Goal: Task Accomplishment & Management: Manage account settings

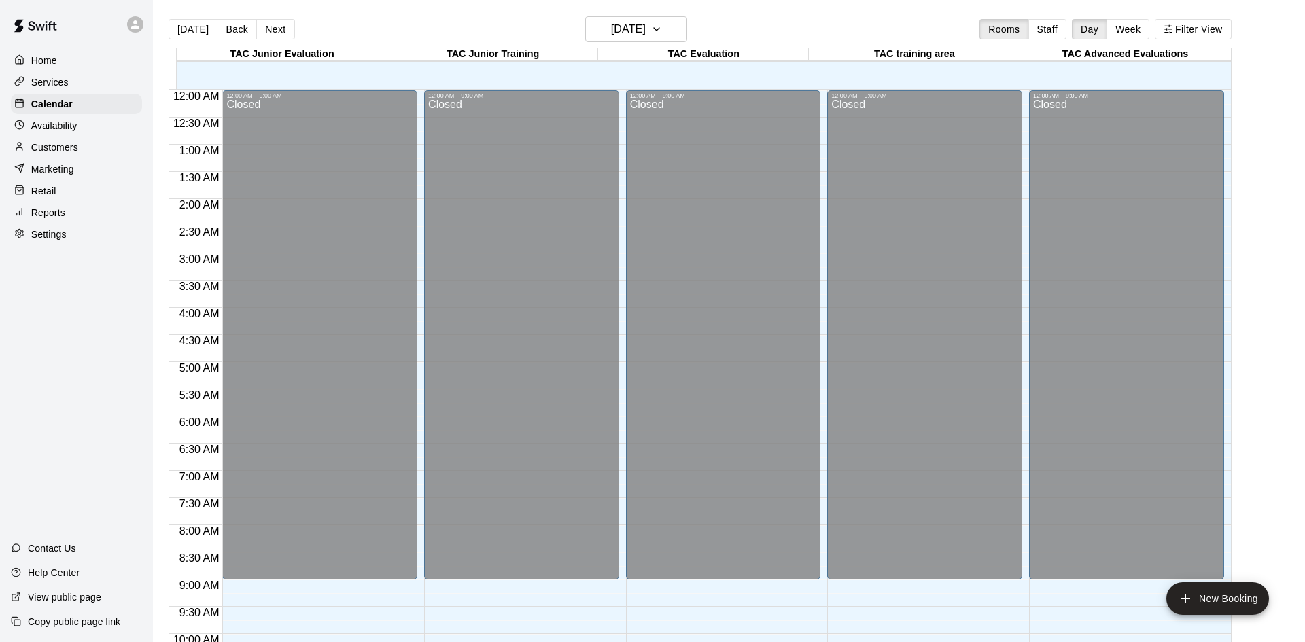
scroll to position [575, 0]
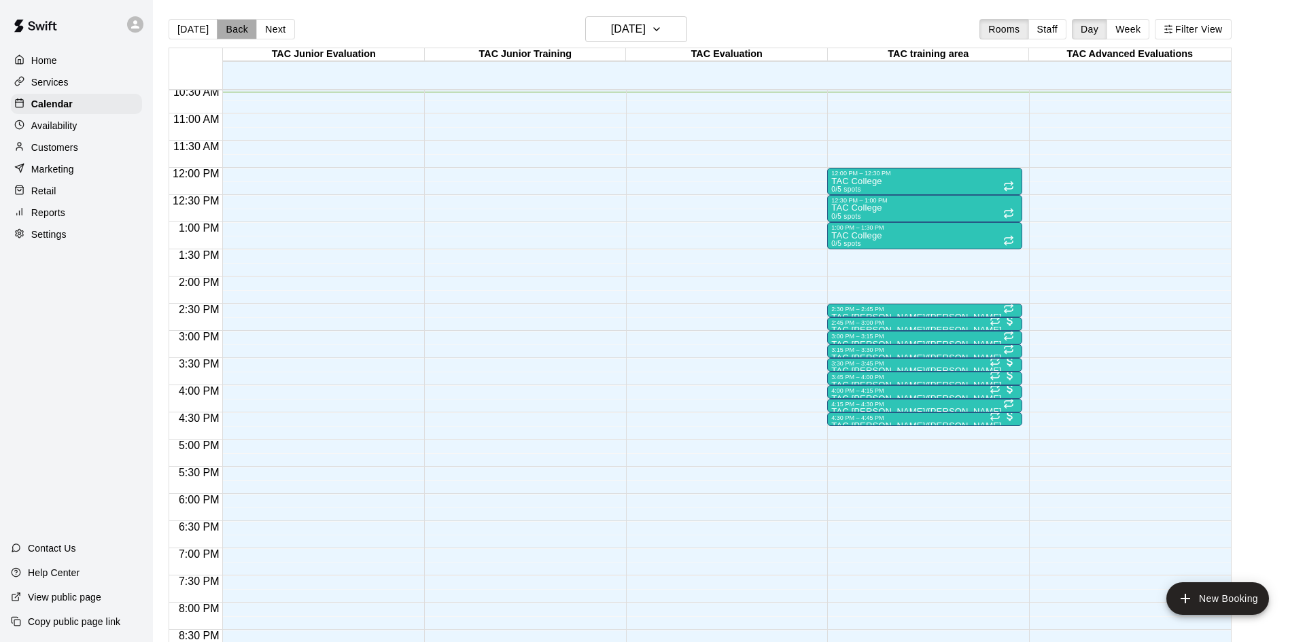
click at [241, 31] on button "Back" at bounding box center [237, 29] width 40 height 20
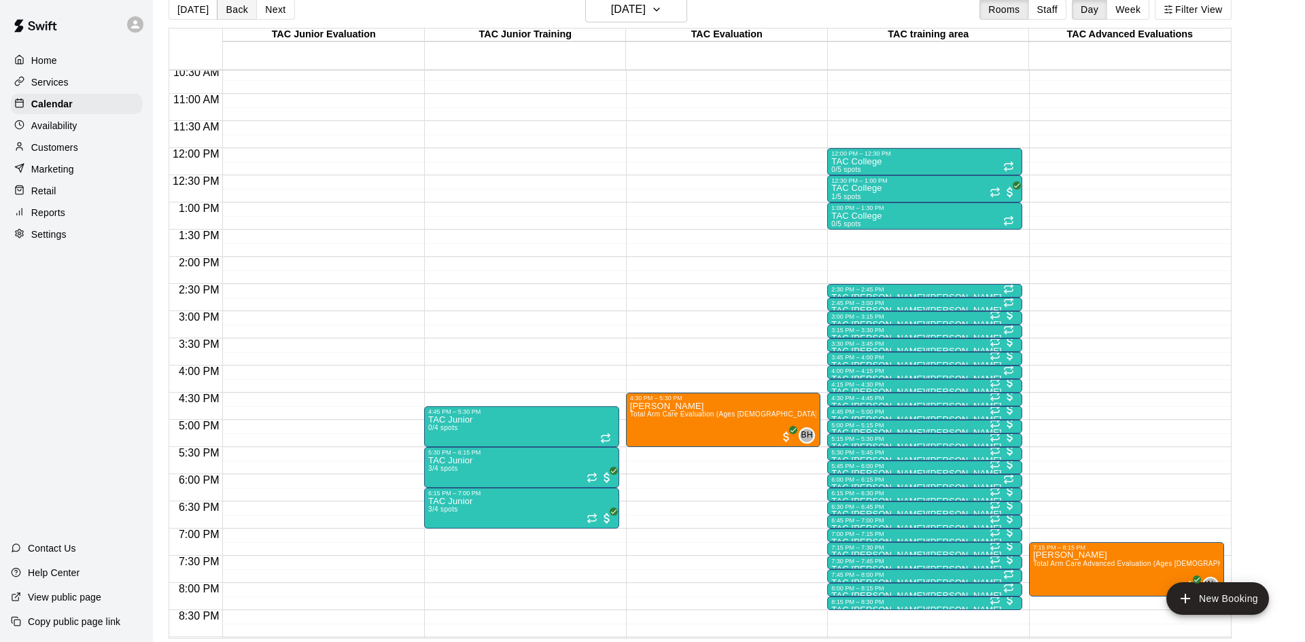
scroll to position [21, 0]
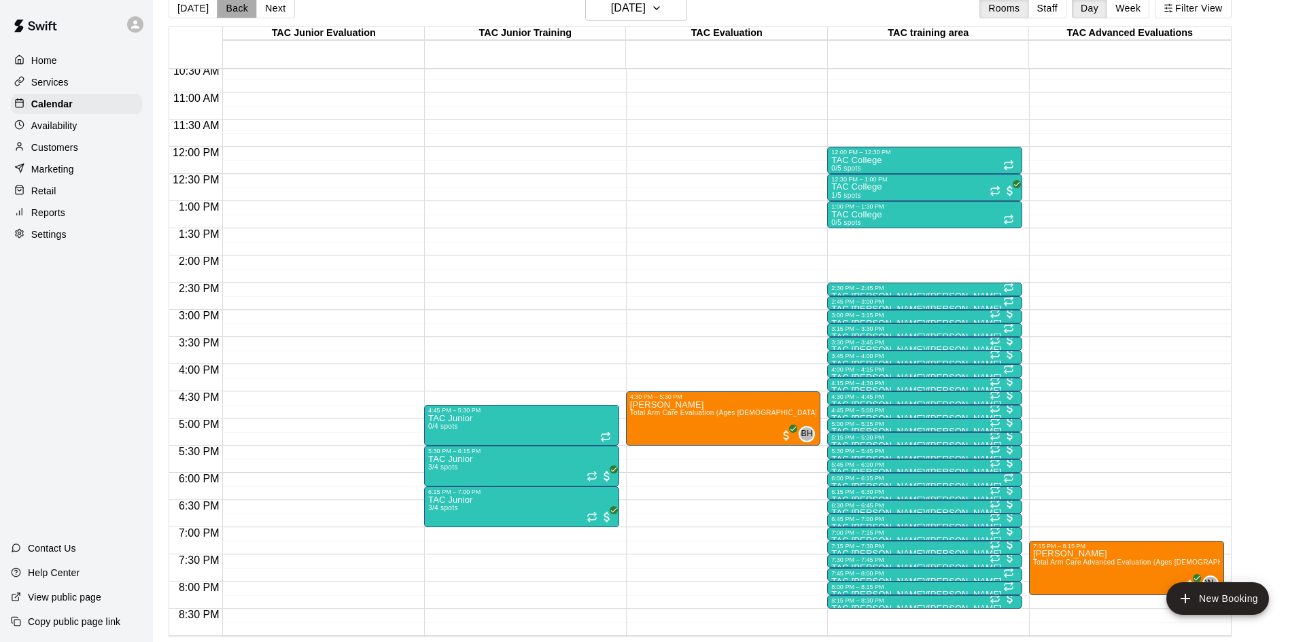
click at [237, 9] on button "Back" at bounding box center [237, 8] width 40 height 20
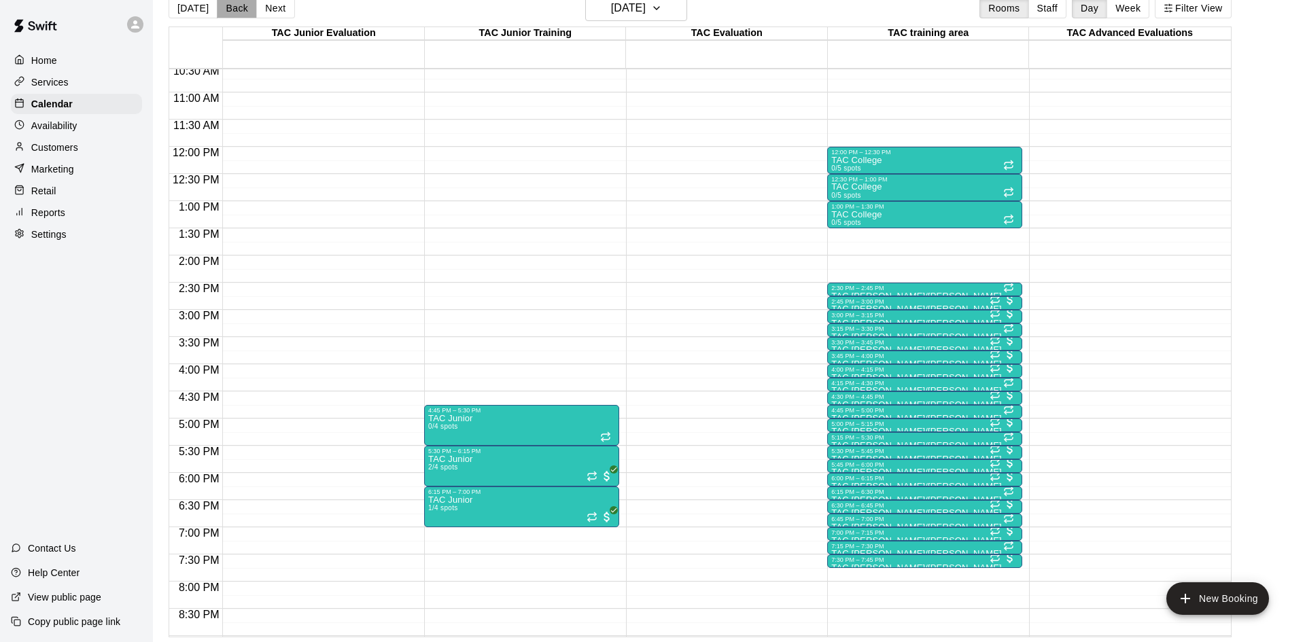
click at [226, 8] on button "Back" at bounding box center [237, 8] width 40 height 20
click at [1136, 4] on button "Week" at bounding box center [1128, 8] width 43 height 20
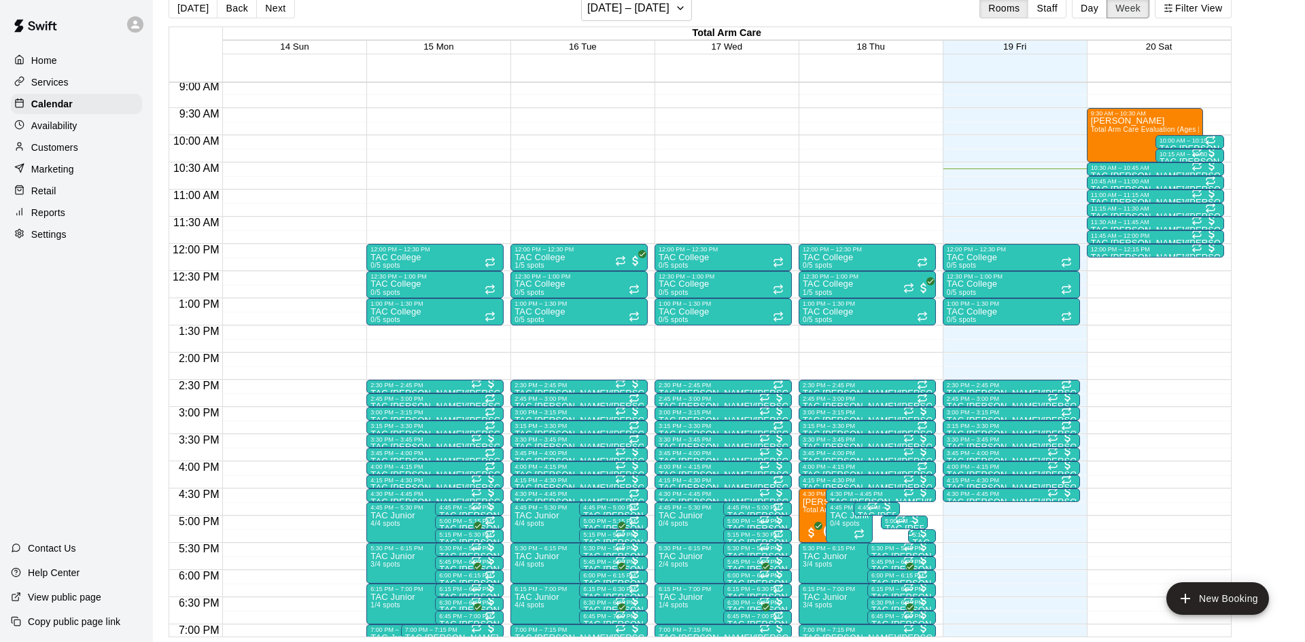
scroll to position [489, 0]
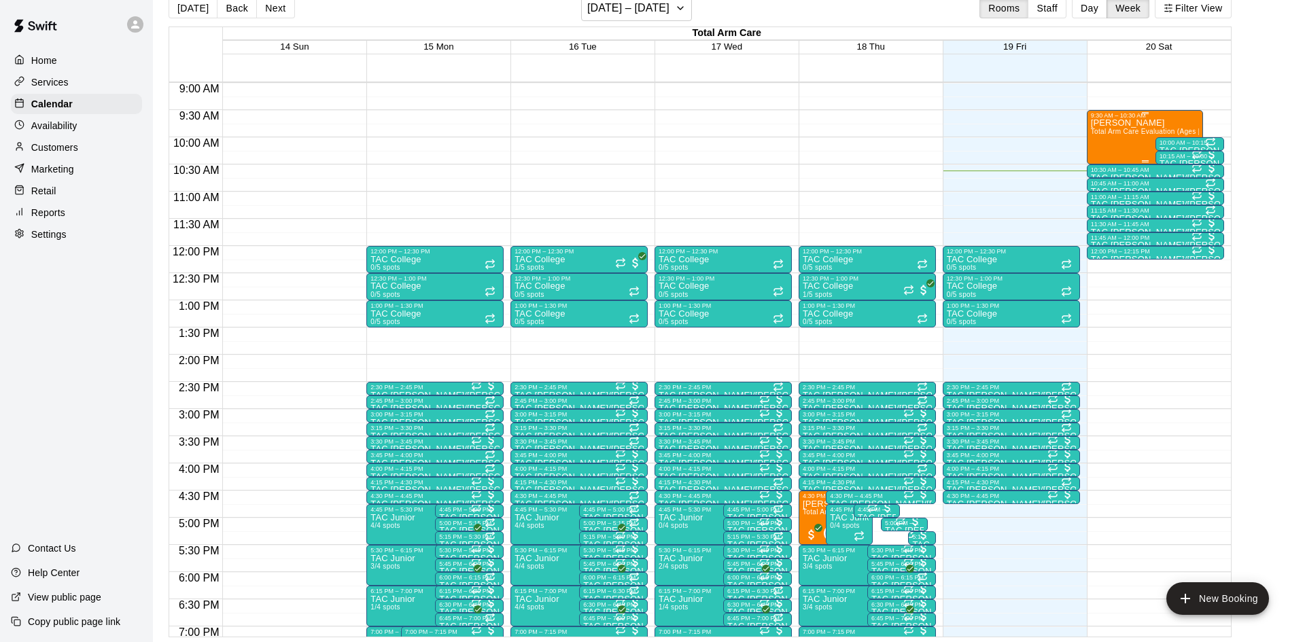
click at [1145, 128] on span "Total Arm Care Evaluation (Ages [DEMOGRAPHIC_DATA]+)" at bounding box center [1188, 131] width 194 height 7
click at [1105, 166] on img "edit" at bounding box center [1105, 174] width 16 height 16
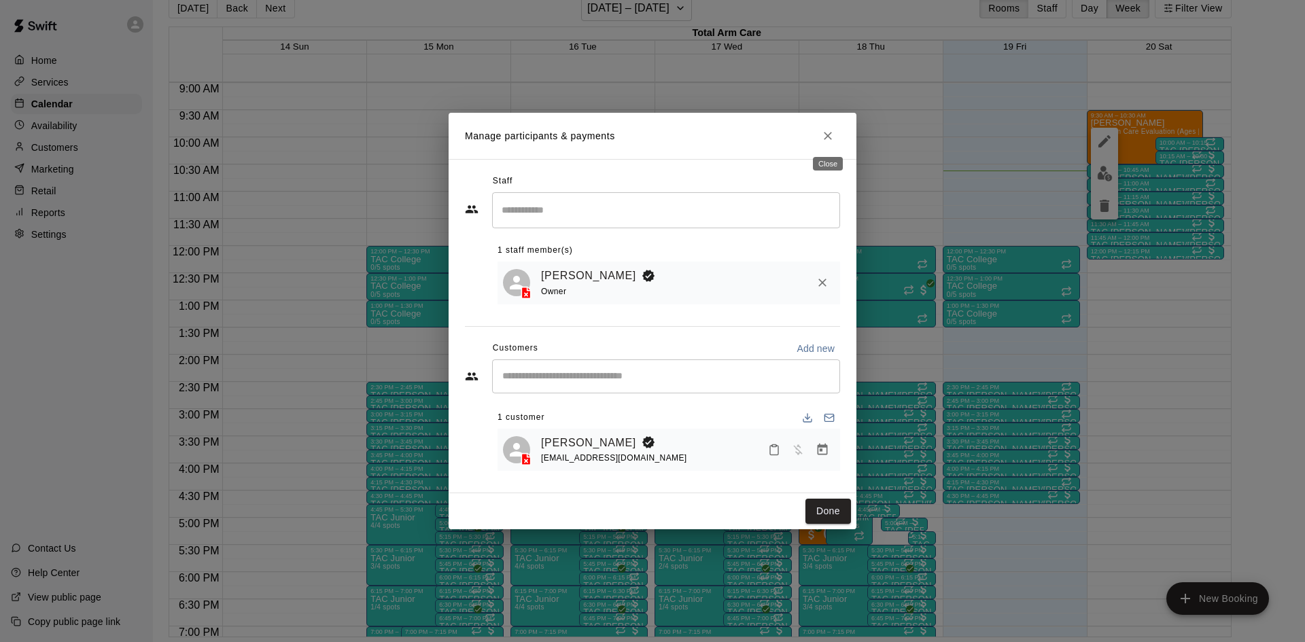
click at [833, 139] on icon "Close" at bounding box center [828, 136] width 14 height 14
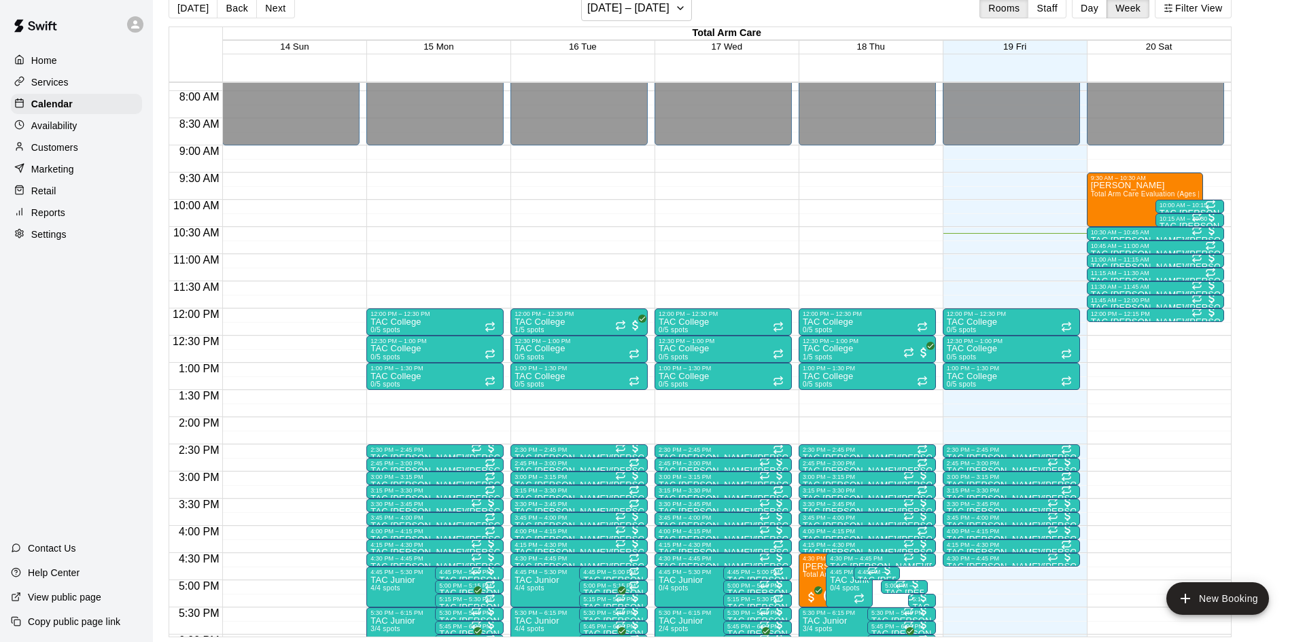
scroll to position [426, 0]
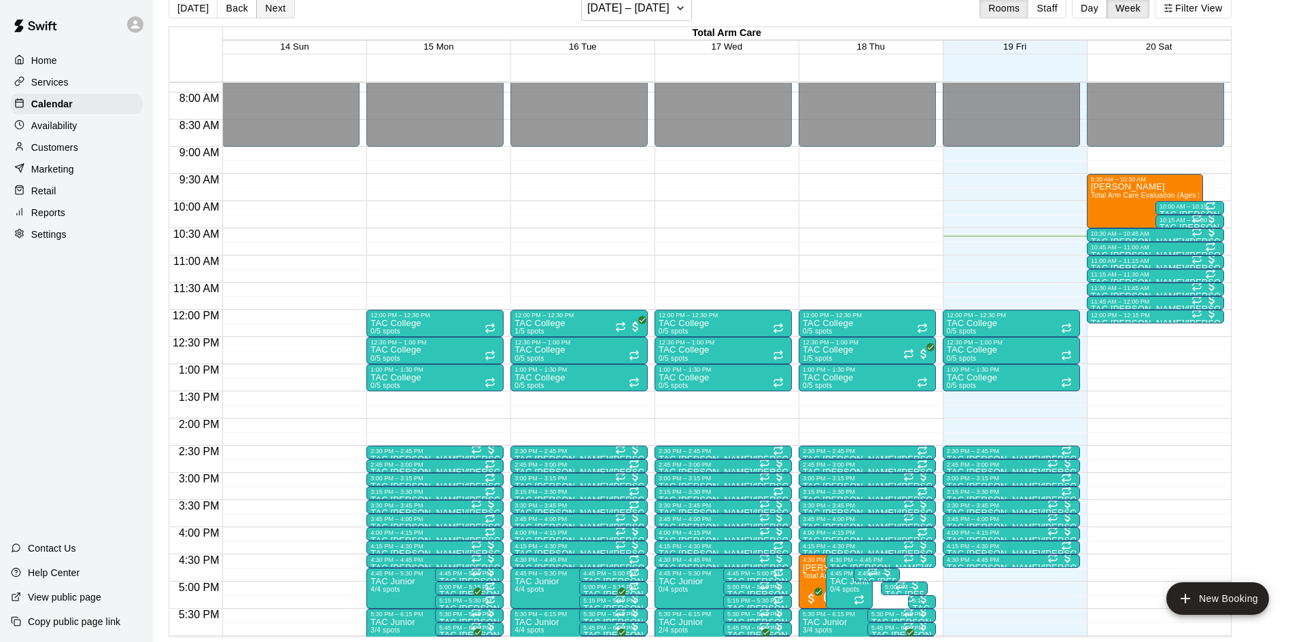
click at [267, 16] on button "Next" at bounding box center [275, 8] width 38 height 20
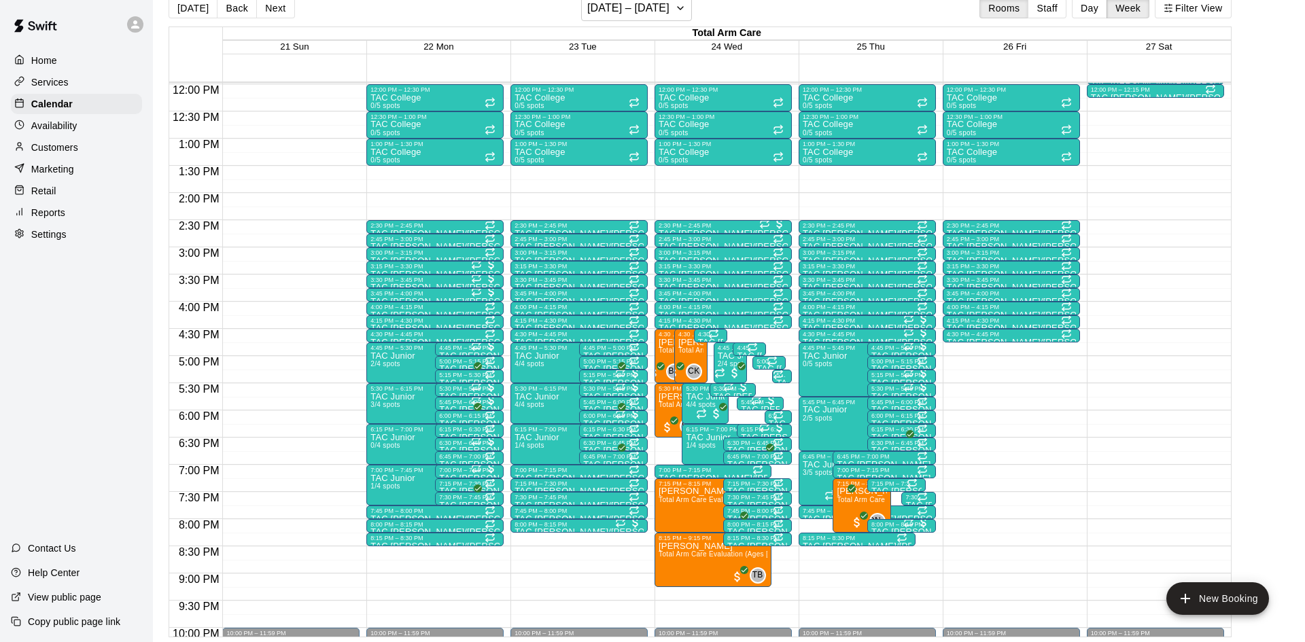
scroll to position [648, 0]
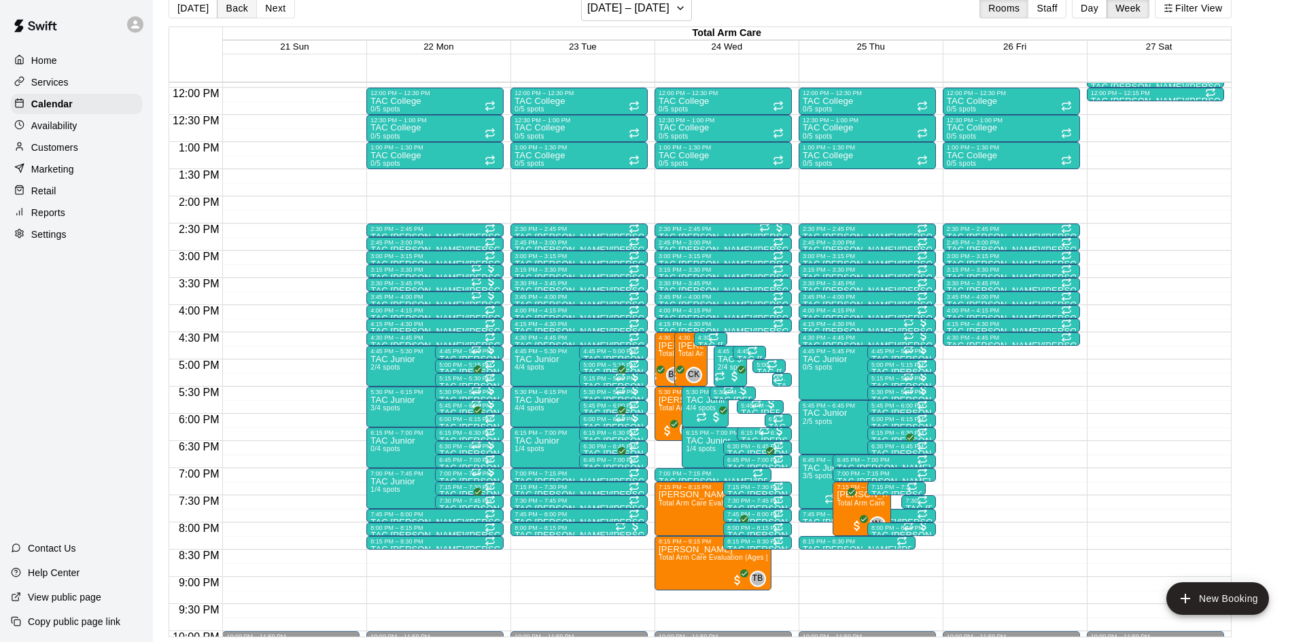
click at [236, 10] on button "Back" at bounding box center [237, 8] width 40 height 20
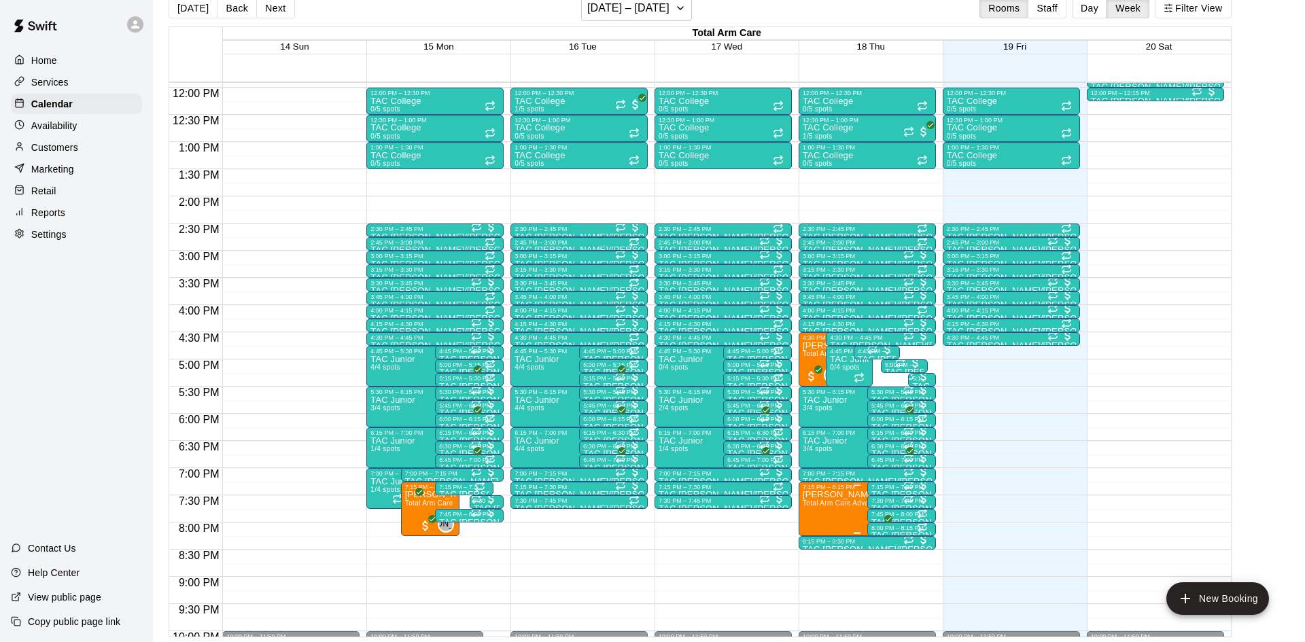
click at [845, 506] on span "Total Arm Care Advanced Evaluation (Ages [DEMOGRAPHIC_DATA]+)" at bounding box center [917, 503] width 228 height 7
click at [820, 538] on img "edit" at bounding box center [817, 546] width 16 height 16
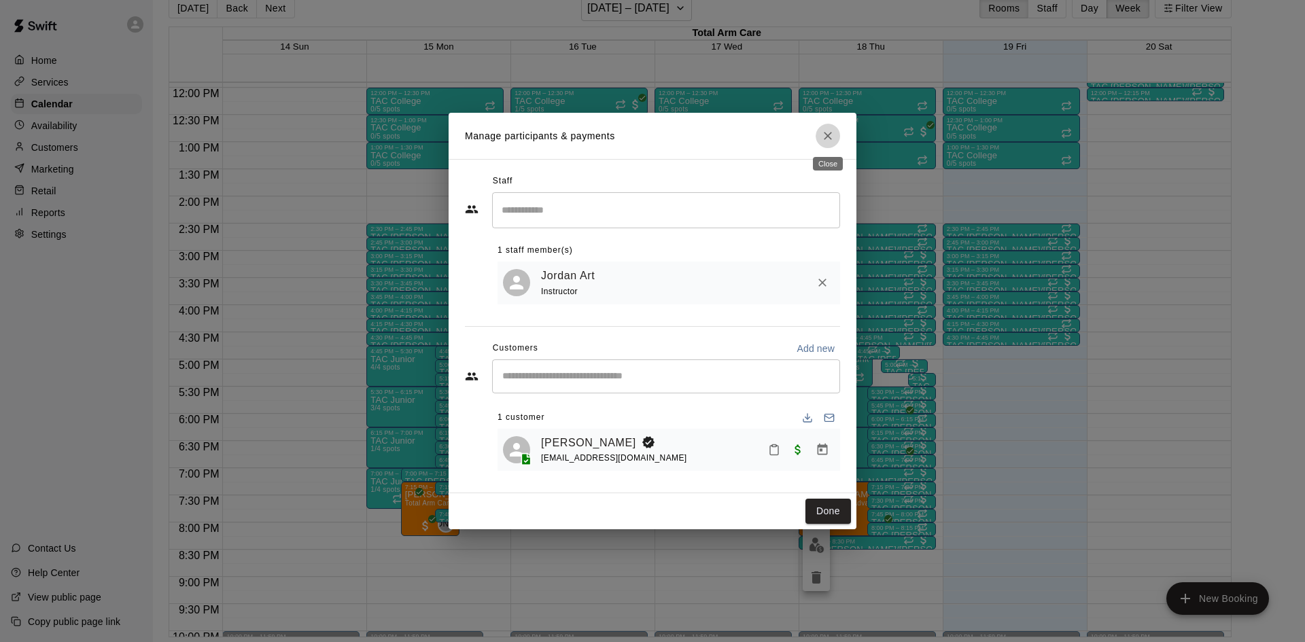
click at [825, 134] on icon "Close" at bounding box center [828, 136] width 14 height 14
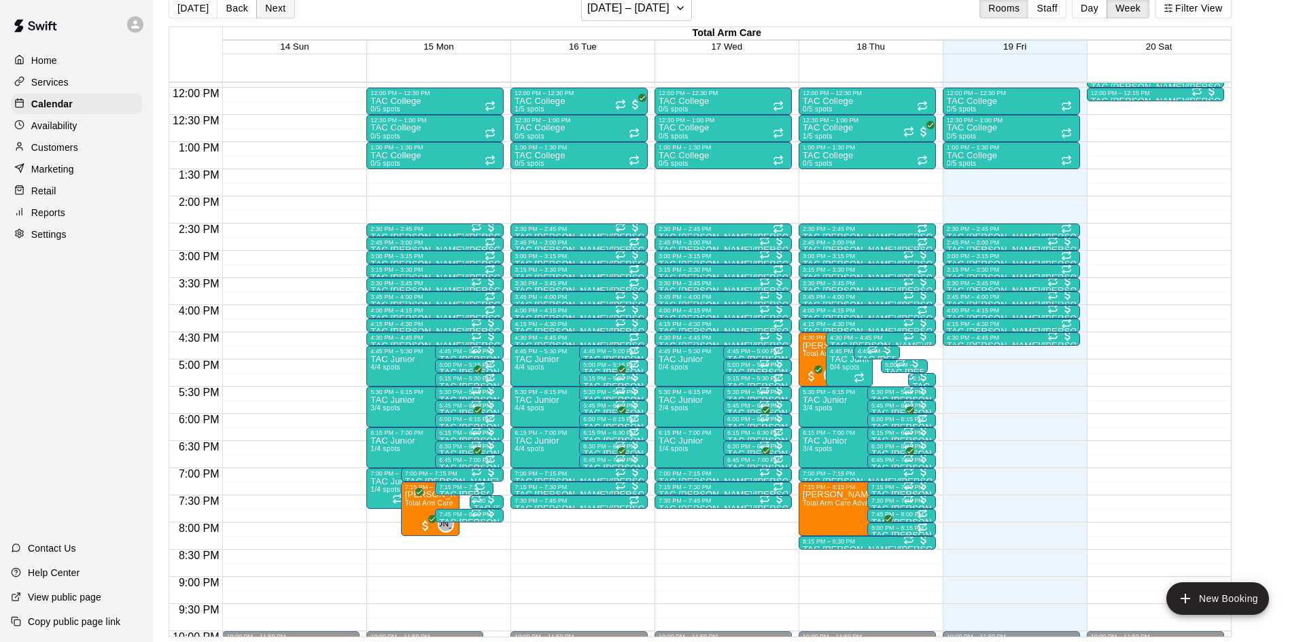
click at [280, 9] on button "Next" at bounding box center [275, 8] width 38 height 20
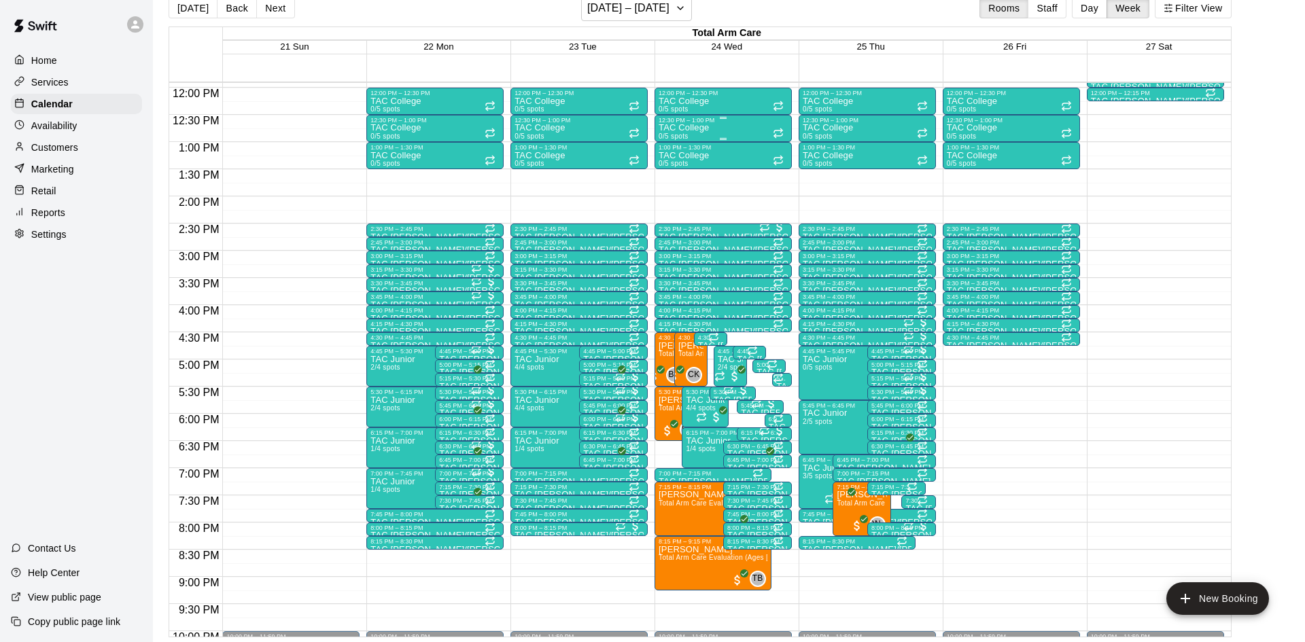
click at [725, 133] on div "TAC College 0/5 spots" at bounding box center [723, 445] width 129 height 642
click at [1092, 5] on div at bounding box center [652, 321] width 1305 height 642
click at [1082, 7] on button "Day" at bounding box center [1089, 8] width 35 height 20
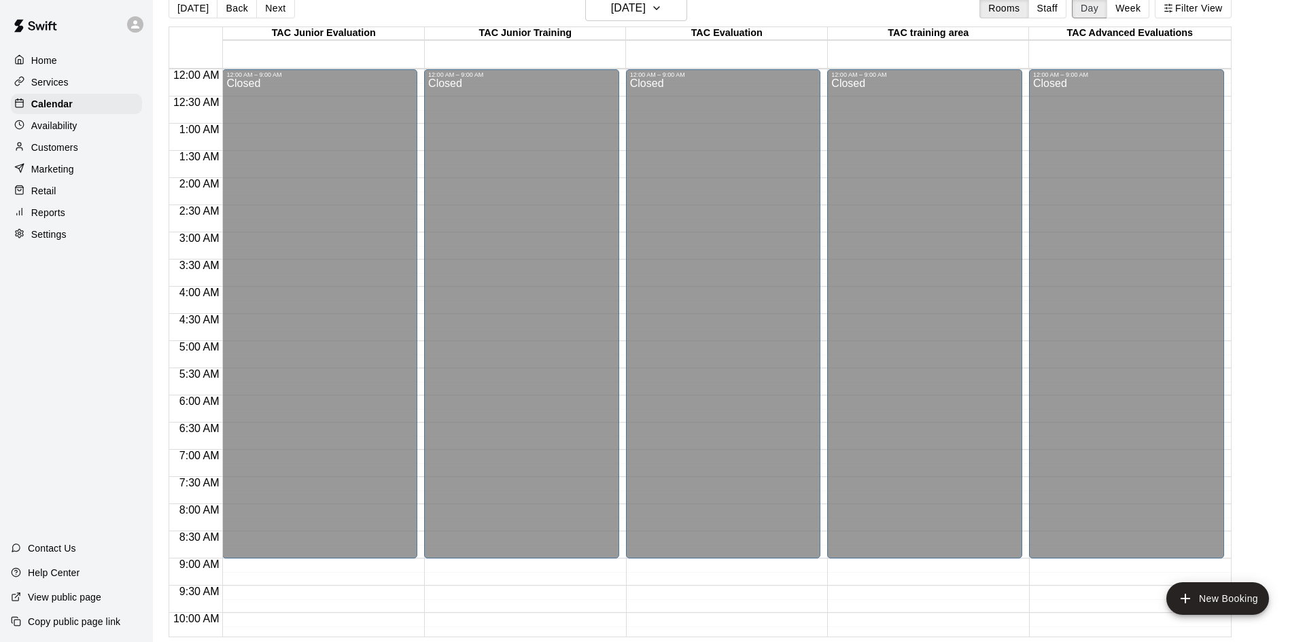
scroll to position [588, 0]
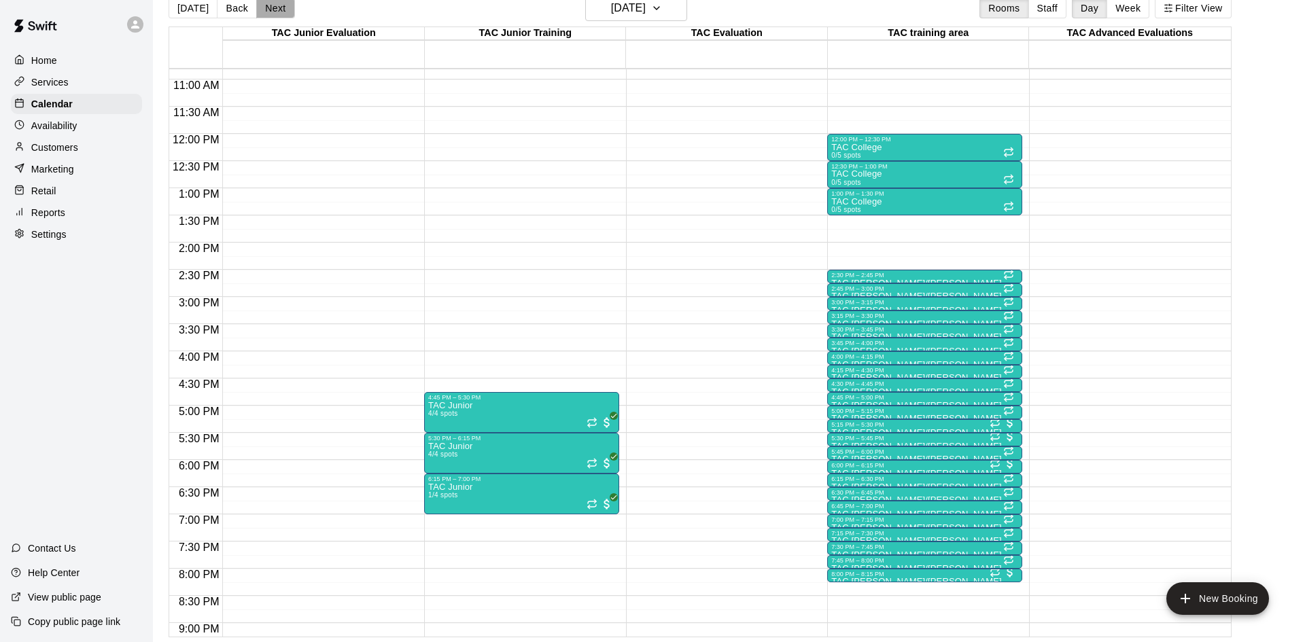
click at [283, 8] on button "Next" at bounding box center [275, 8] width 38 height 20
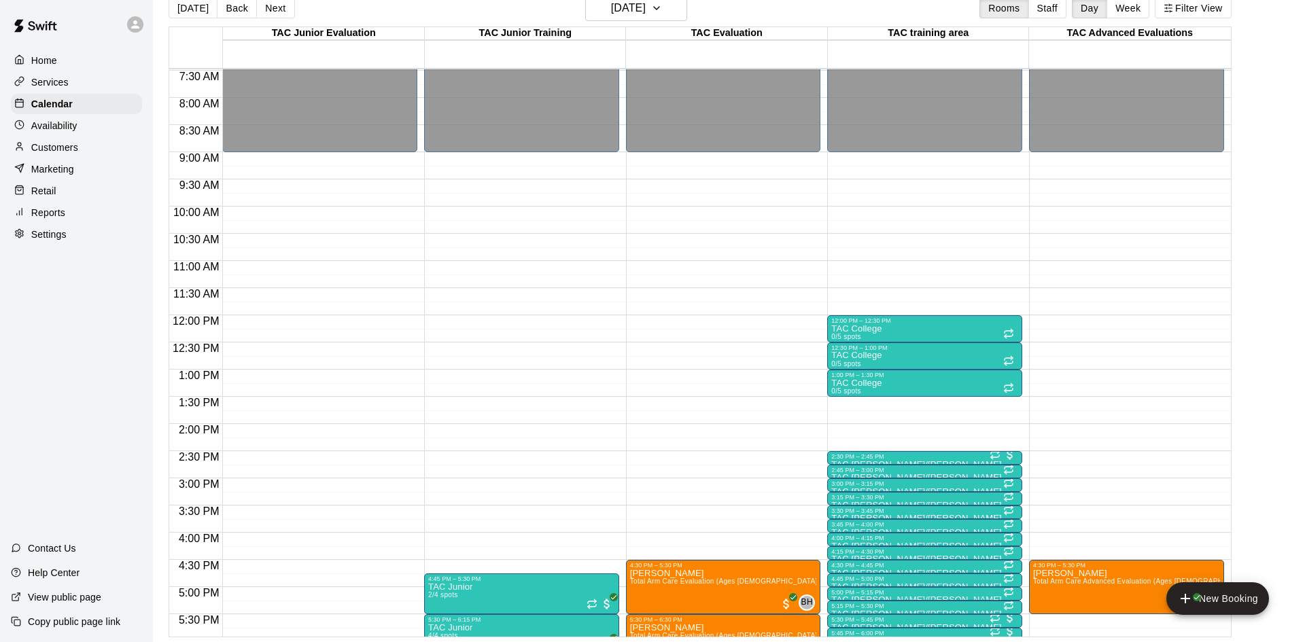
scroll to position [406, 0]
click at [249, 12] on button "Back" at bounding box center [237, 8] width 40 height 20
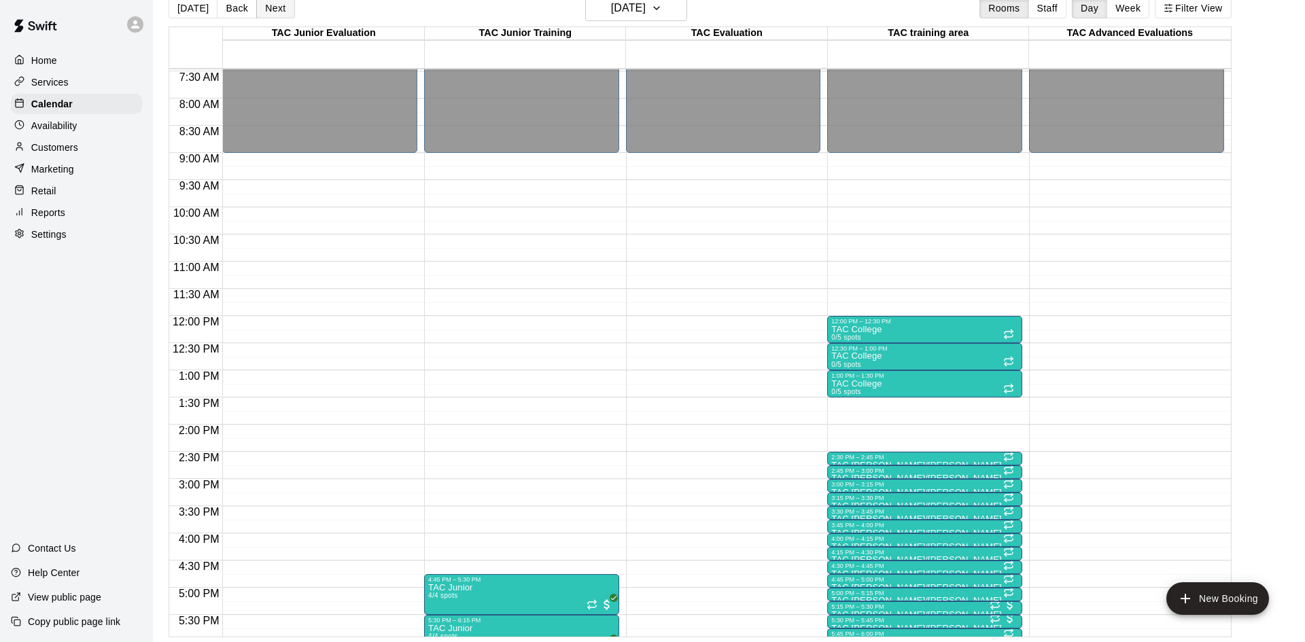
click at [256, 13] on button "Next" at bounding box center [275, 8] width 38 height 20
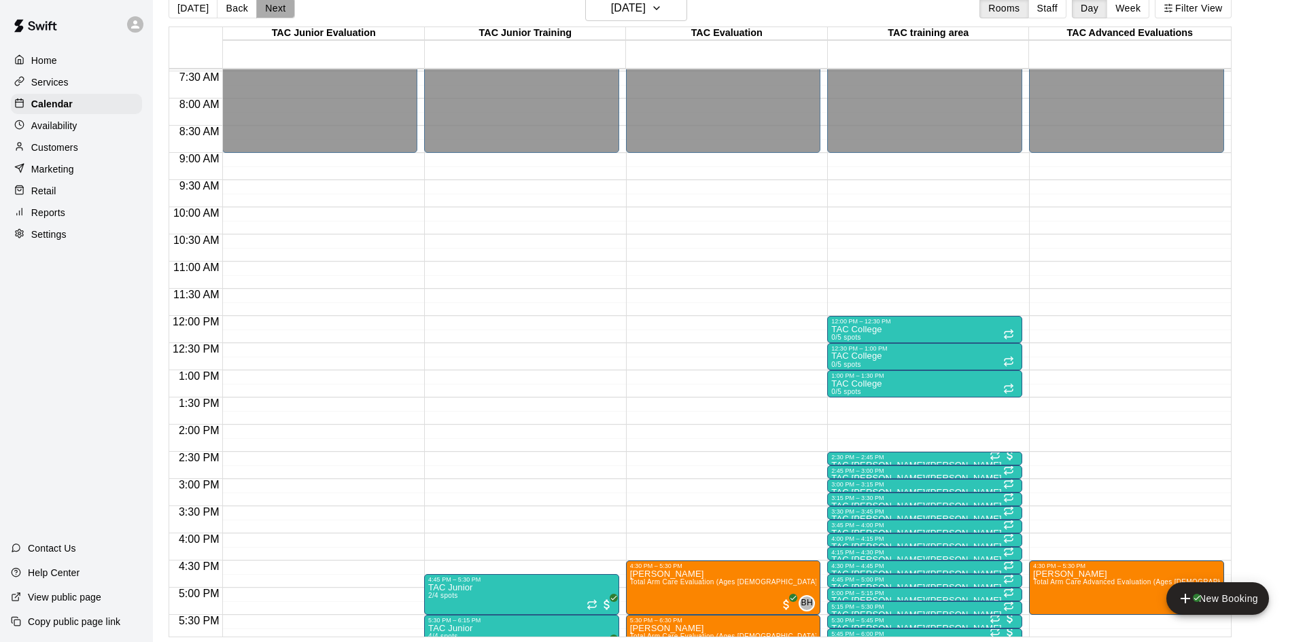
click at [256, 13] on button "Next" at bounding box center [275, 8] width 38 height 20
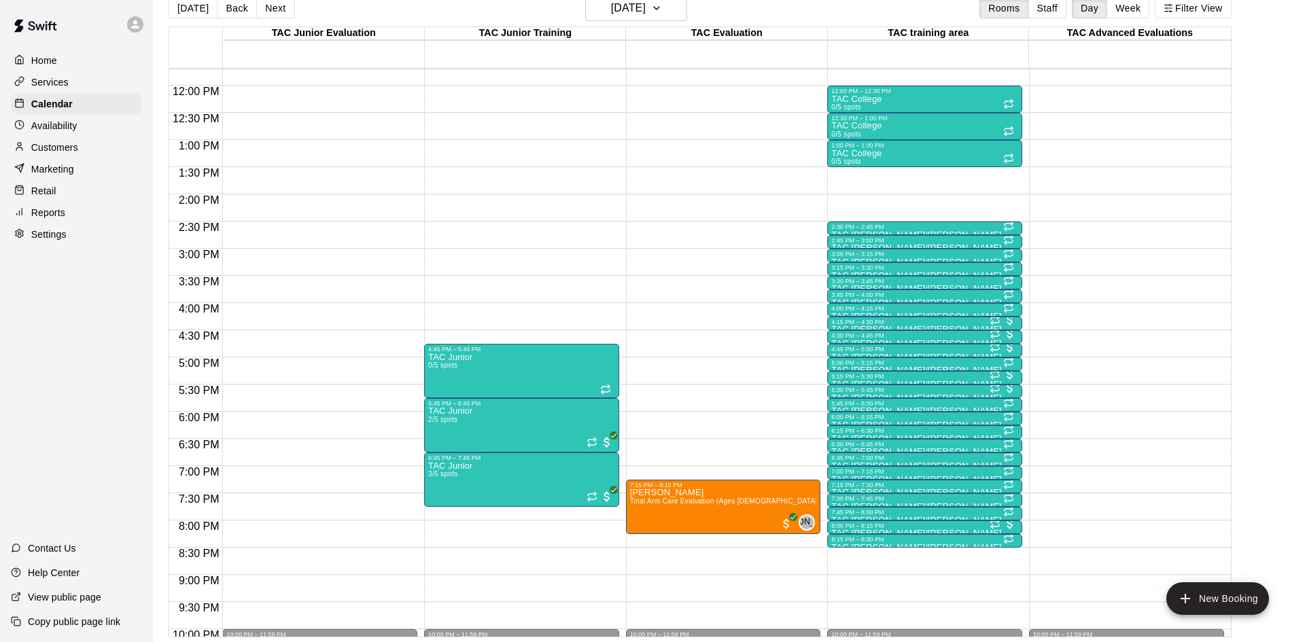
scroll to position [635, 0]
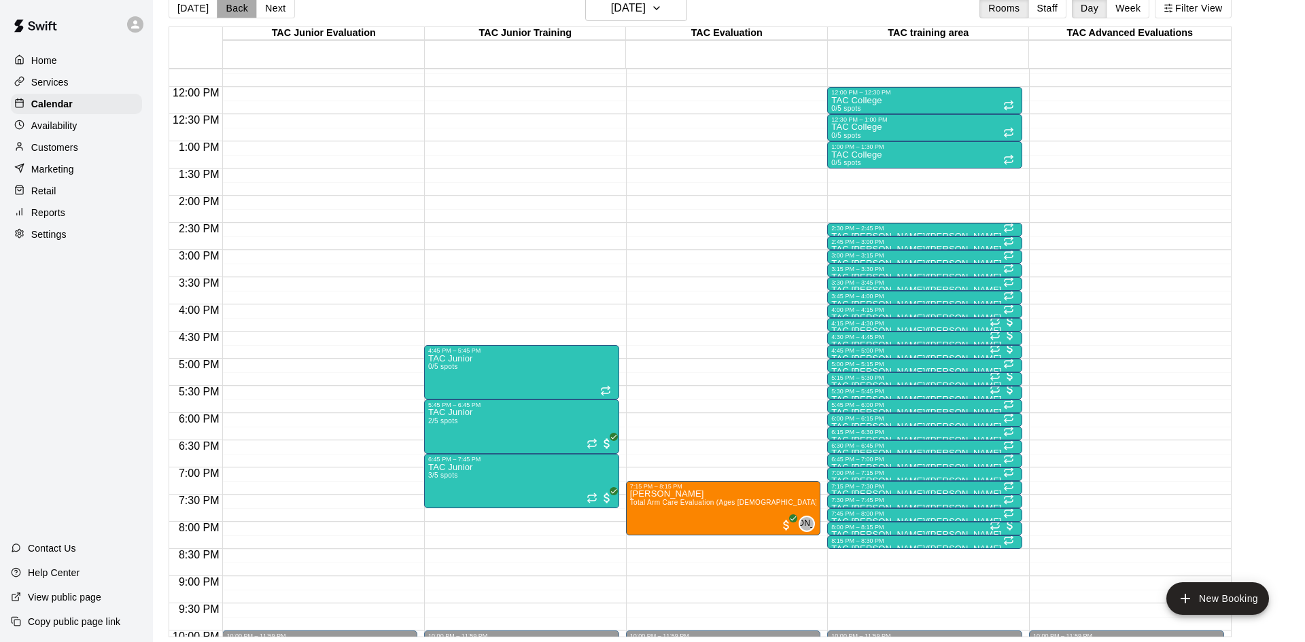
click at [235, 3] on button "Back" at bounding box center [237, 8] width 40 height 20
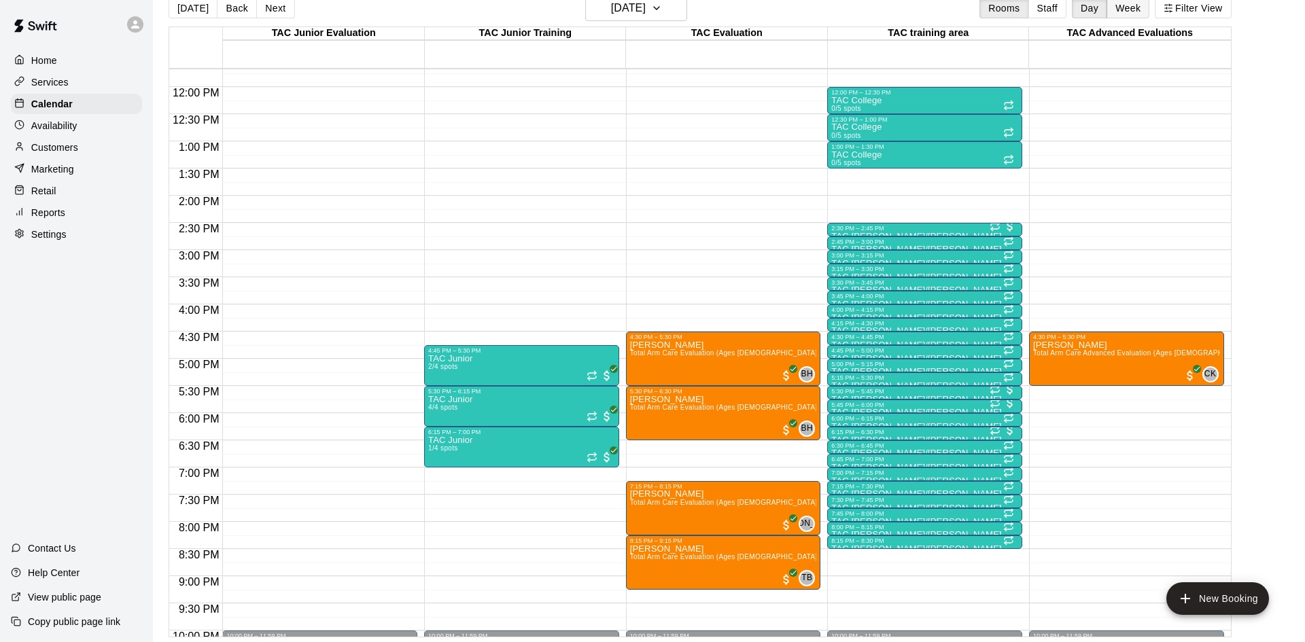
click at [1117, 14] on button "Week" at bounding box center [1128, 8] width 43 height 20
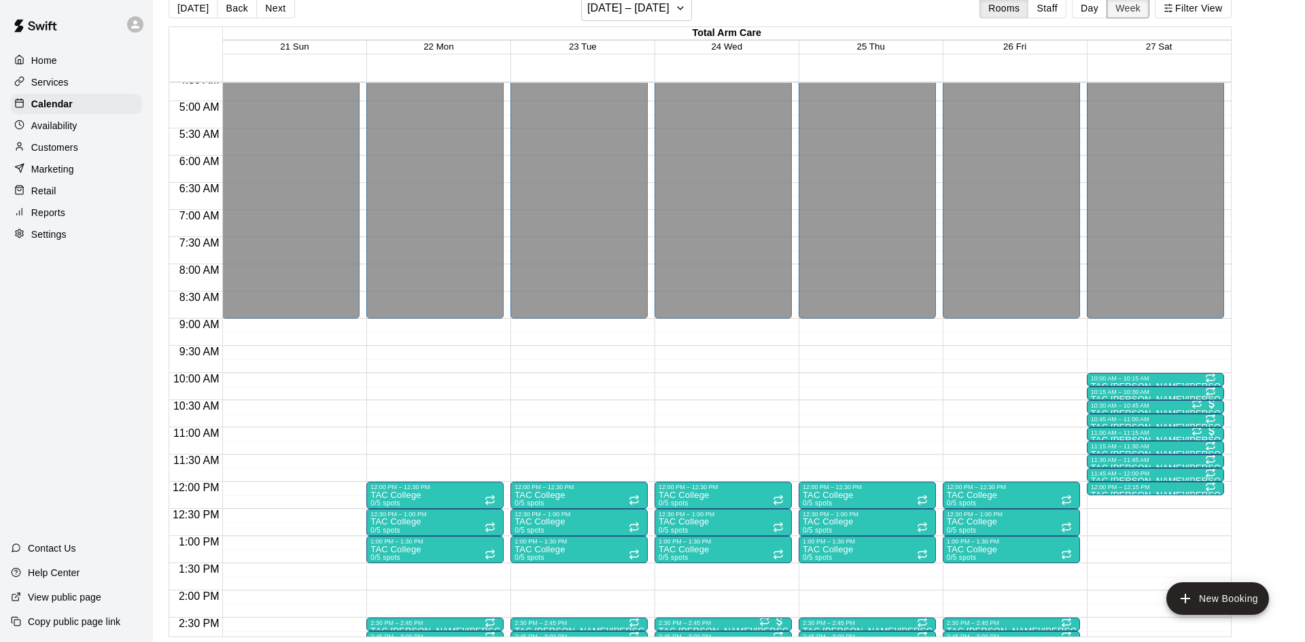
scroll to position [252, 0]
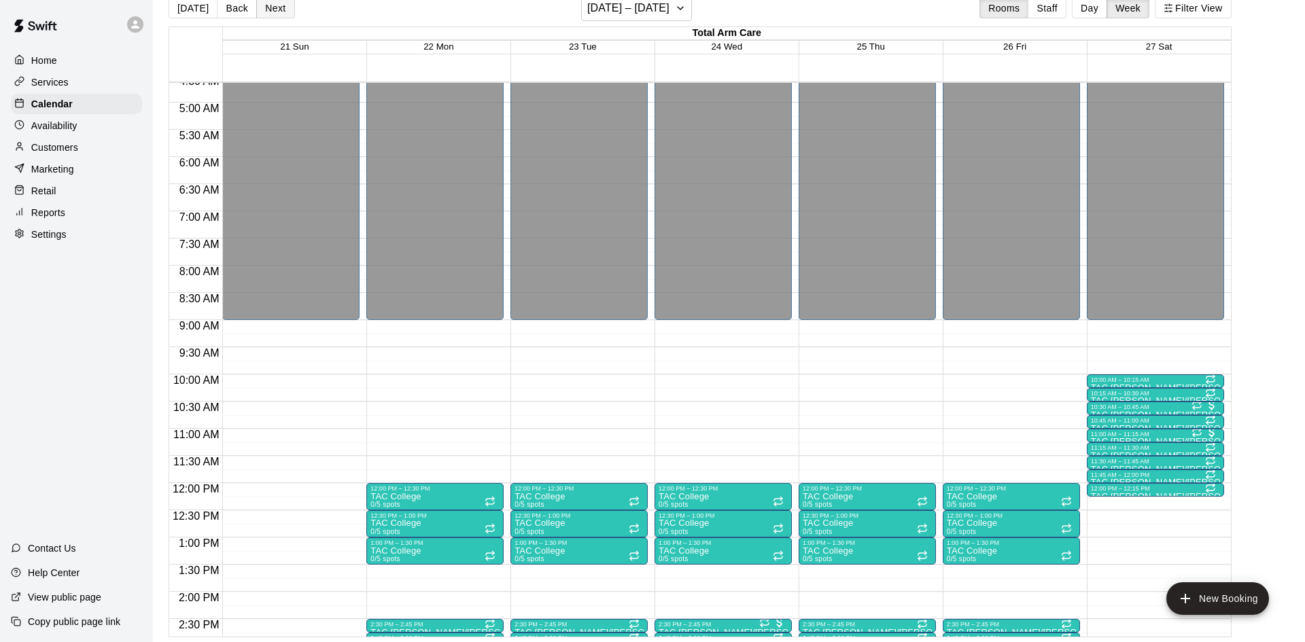
click at [281, 12] on button "Next" at bounding box center [275, 8] width 38 height 20
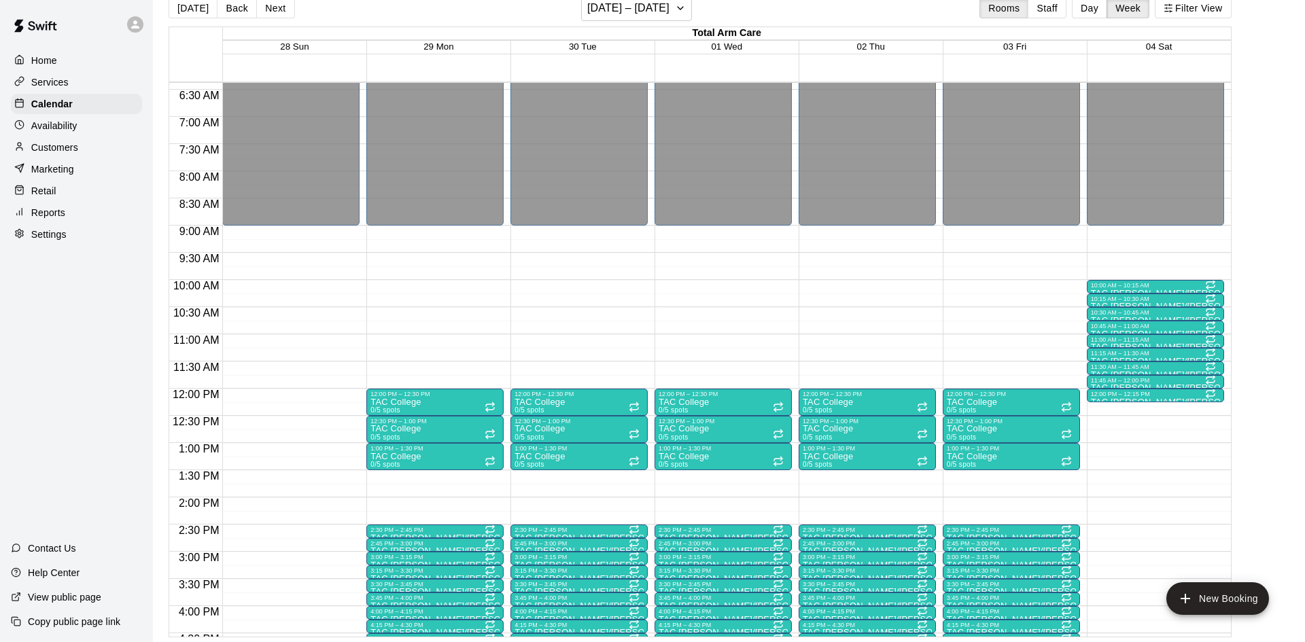
scroll to position [334, 0]
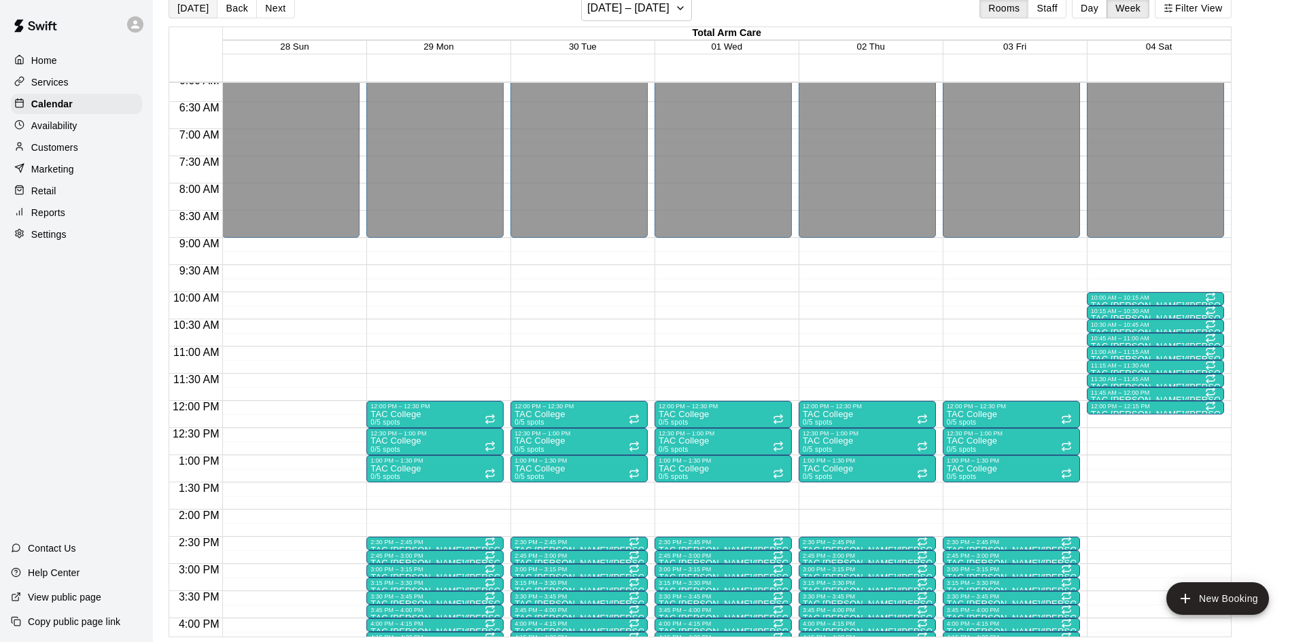
click at [179, 12] on button "[DATE]" at bounding box center [193, 8] width 49 height 20
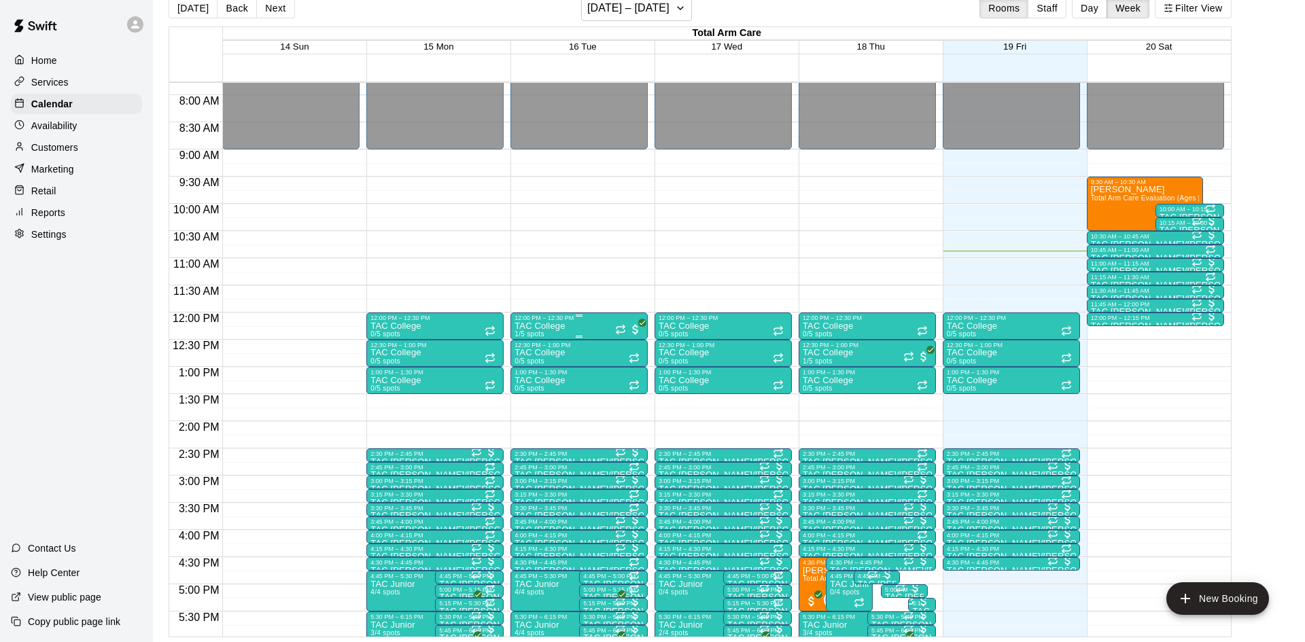
scroll to position [423, 0]
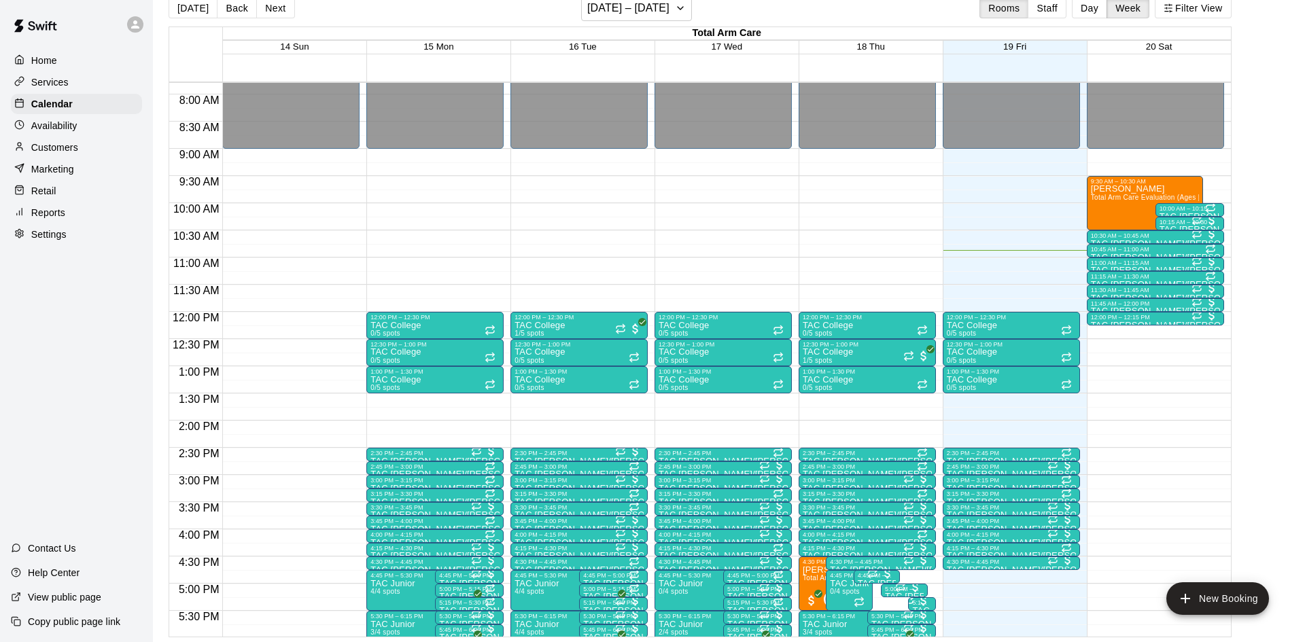
click at [82, 150] on div "Customers" at bounding box center [76, 147] width 131 height 20
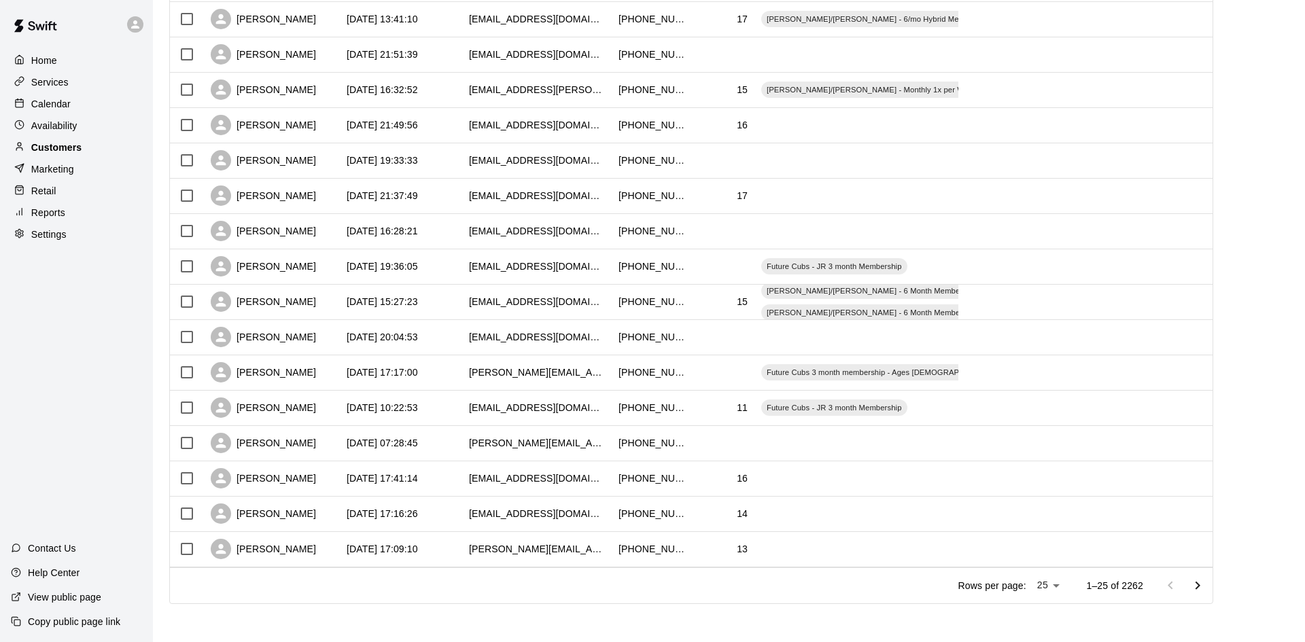
scroll to position [528, 0]
click at [1199, 581] on icon "Go to next page" at bounding box center [1198, 588] width 16 height 16
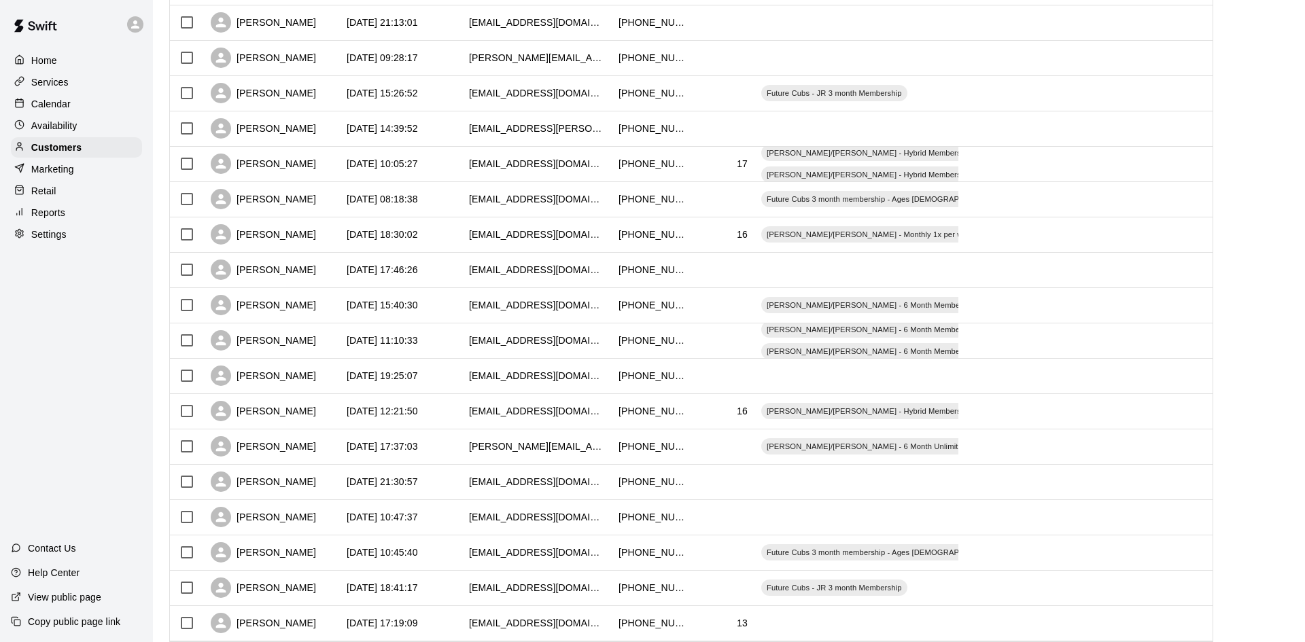
scroll to position [455, 0]
click at [74, 146] on p "Customers" at bounding box center [56, 148] width 50 height 14
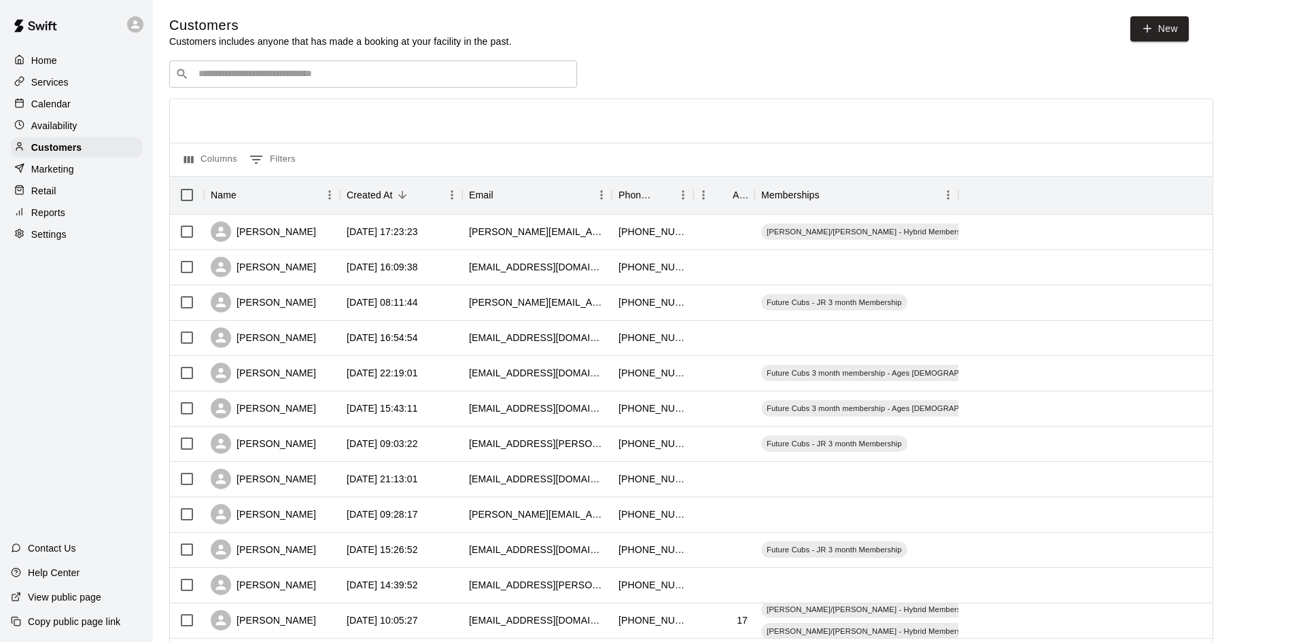
click at [374, 95] on div "​ ​ Columns 0 Filters Name Created At Email Phone Number Age Memberships [PERSO…" at bounding box center [691, 597] width 1044 height 1075
click at [378, 77] on input "Search customers by name or email" at bounding box center [382, 74] width 377 height 14
type input "**"
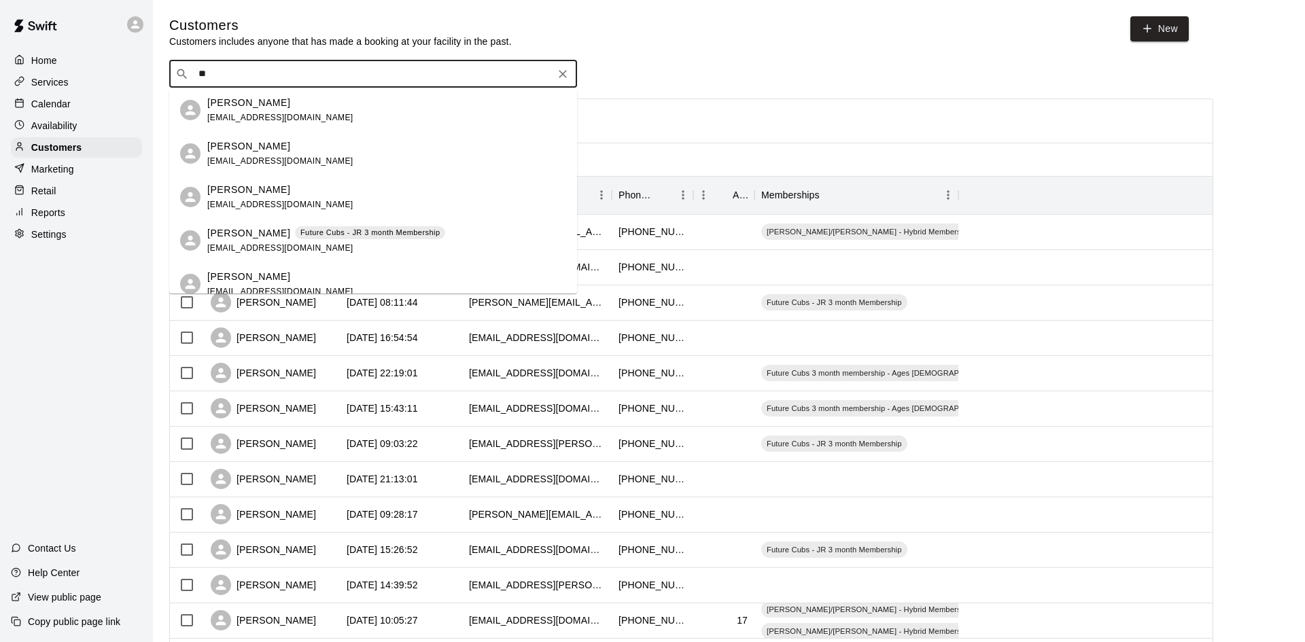
click at [319, 156] on div "[PERSON_NAME] [EMAIL_ADDRESS][DOMAIN_NAME]" at bounding box center [386, 153] width 359 height 29
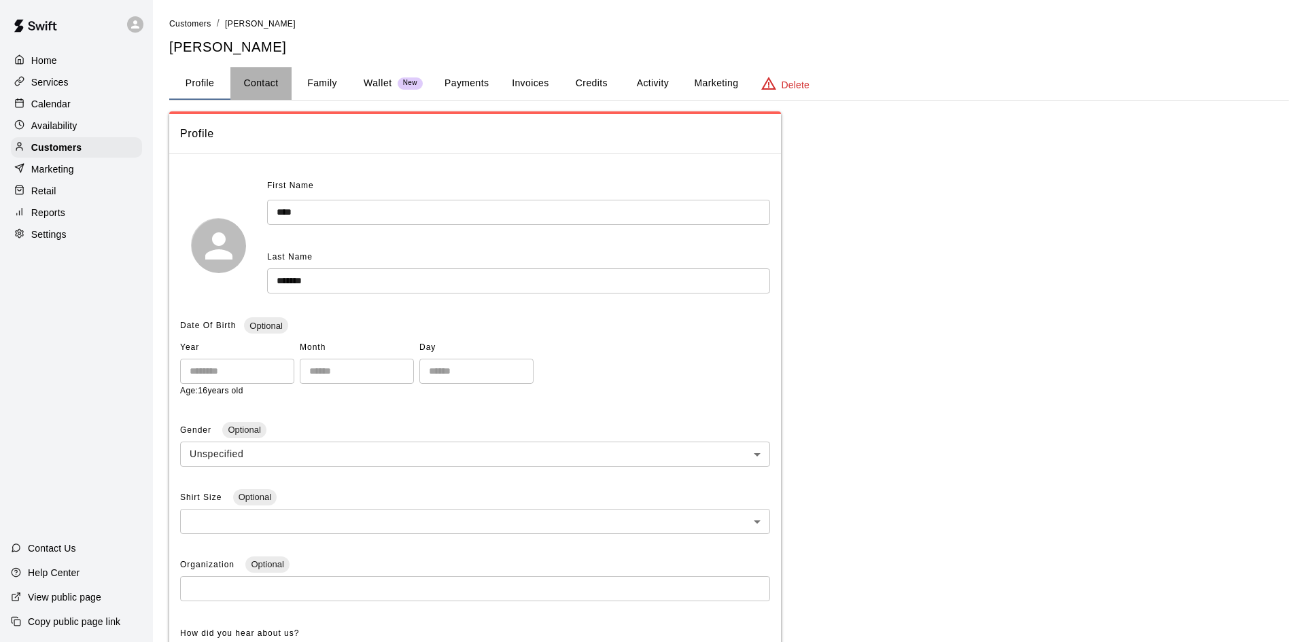
click at [263, 88] on button "Contact" at bounding box center [260, 83] width 61 height 33
select select "**"
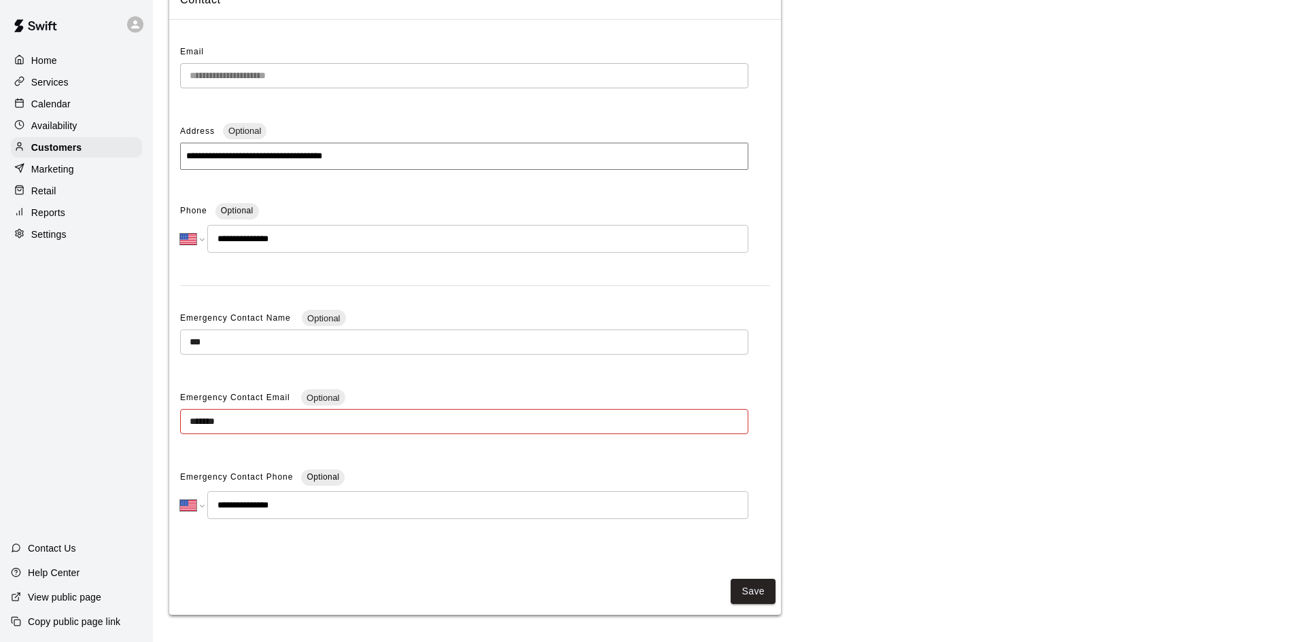
scroll to position [135, 0]
